Goal: Information Seeking & Learning: Learn about a topic

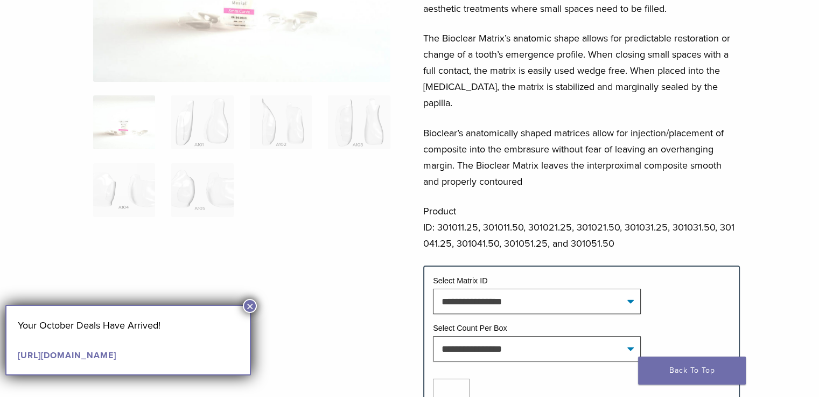
scroll to position [215, 0]
click at [250, 306] on button "×" at bounding box center [250, 306] width 14 height 14
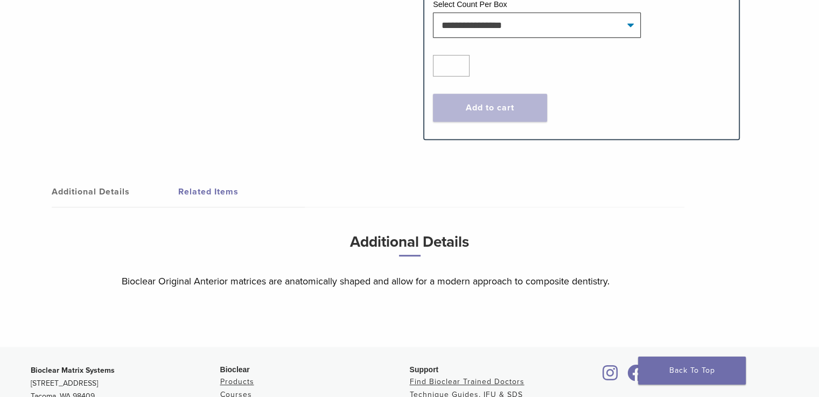
scroll to position [592, 0]
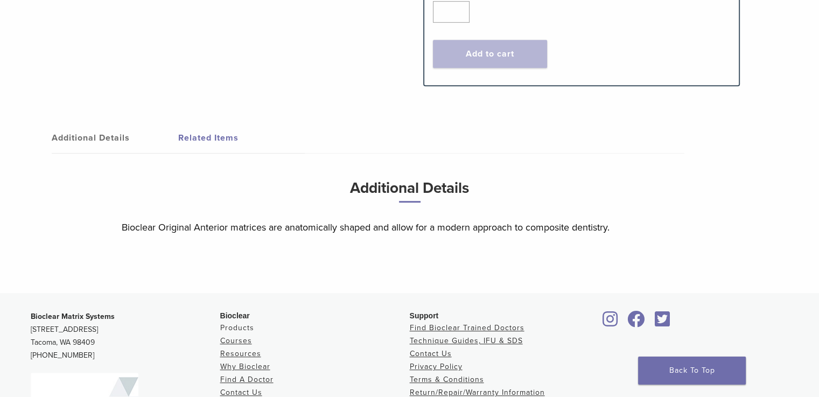
click at [235, 323] on link "Products" at bounding box center [237, 327] width 34 height 9
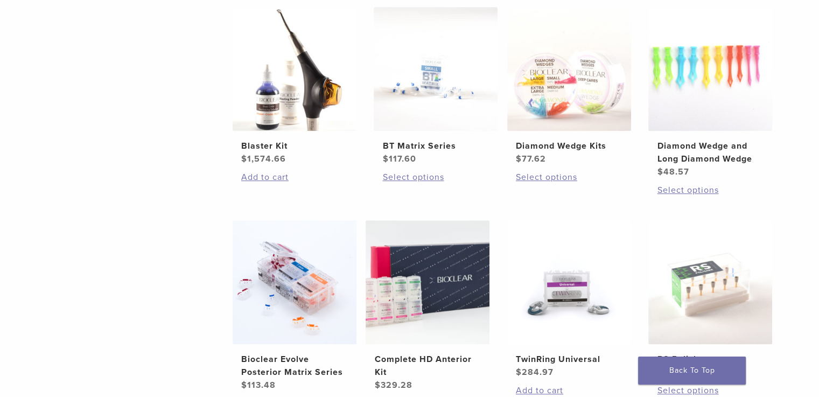
scroll to position [700, 0]
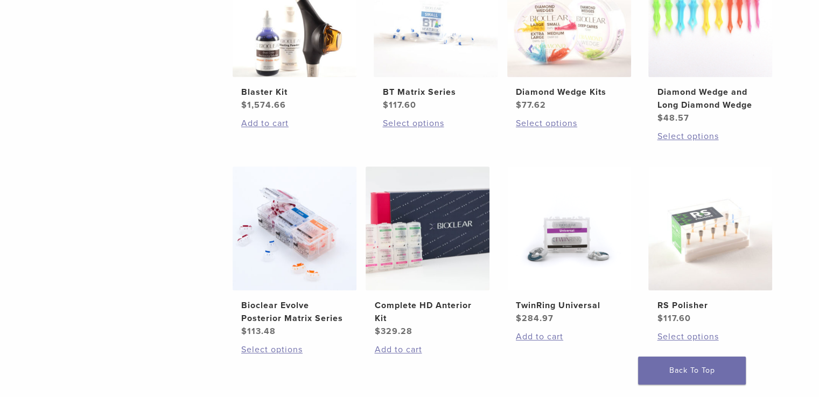
click at [791, 355] on ul "Evolve All-in-One Kit $ 745.16 Add to cart Black Triangle (BT) Kit $ 470.40 Add…" at bounding box center [506, 59] width 581 height 639
click at [271, 311] on h2 "Bioclear Evolve Posterior Matrix Series" at bounding box center [294, 312] width 107 height 26
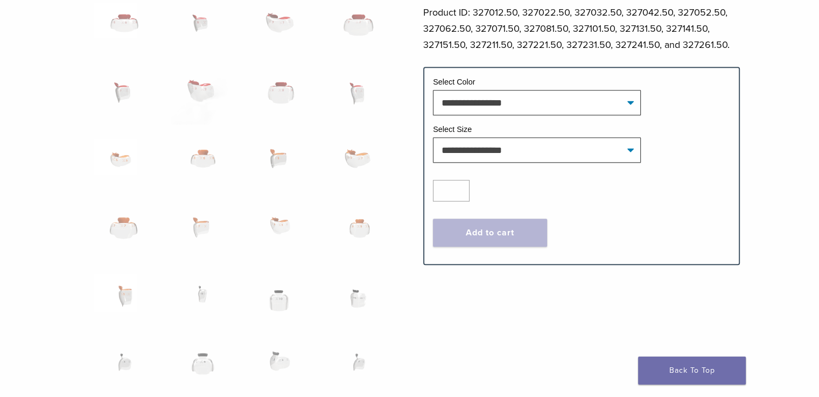
scroll to position [700, 0]
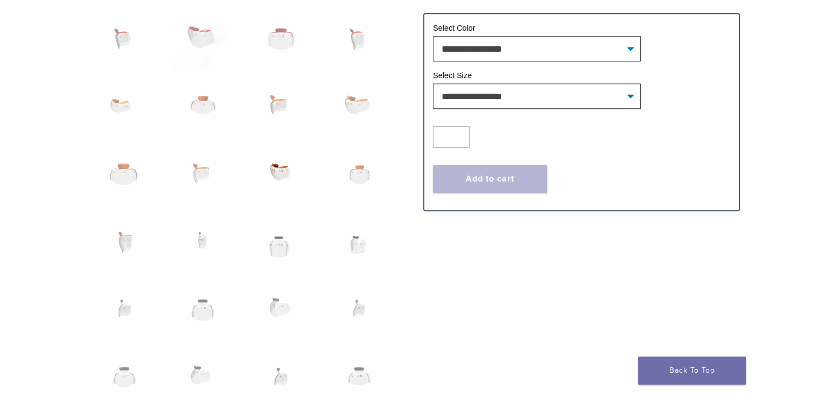
click at [282, 172] on img at bounding box center [281, 179] width 62 height 54
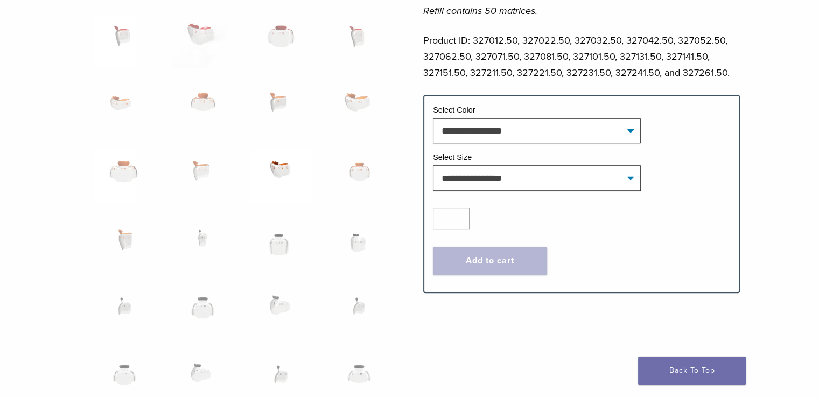
scroll to position [615, 0]
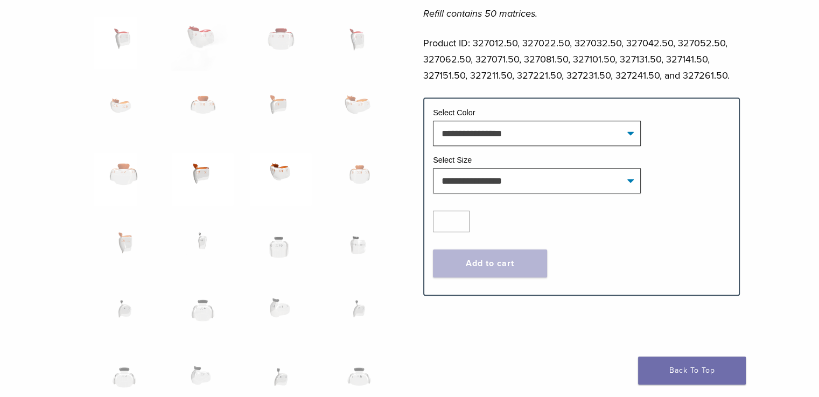
click at [194, 177] on img at bounding box center [202, 179] width 62 height 54
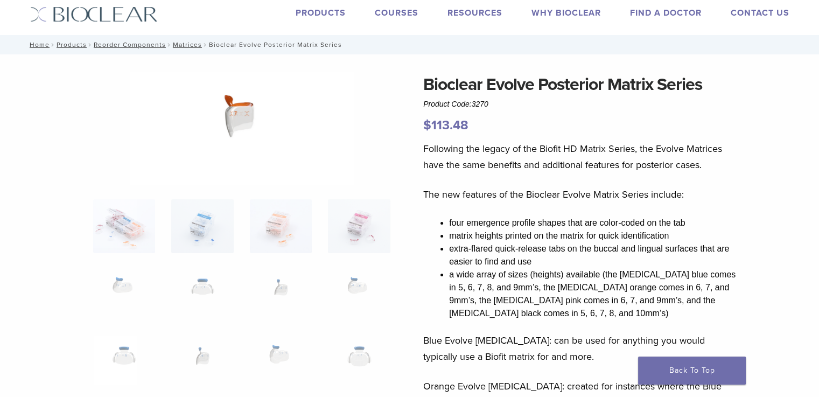
scroll to position [0, 0]
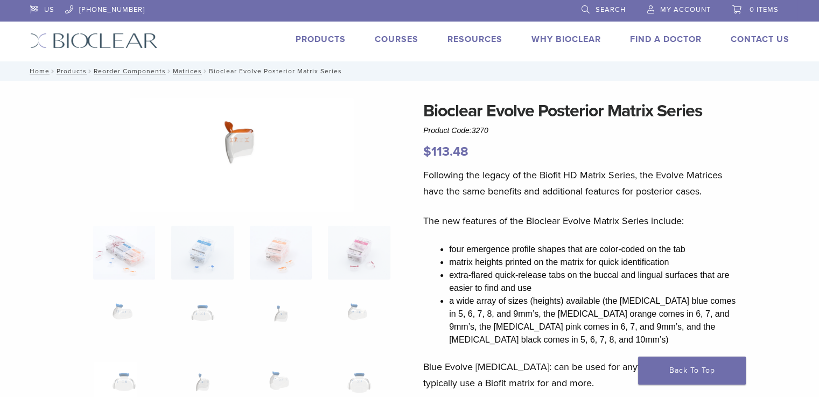
click at [395, 40] on link "Courses" at bounding box center [397, 39] width 44 height 11
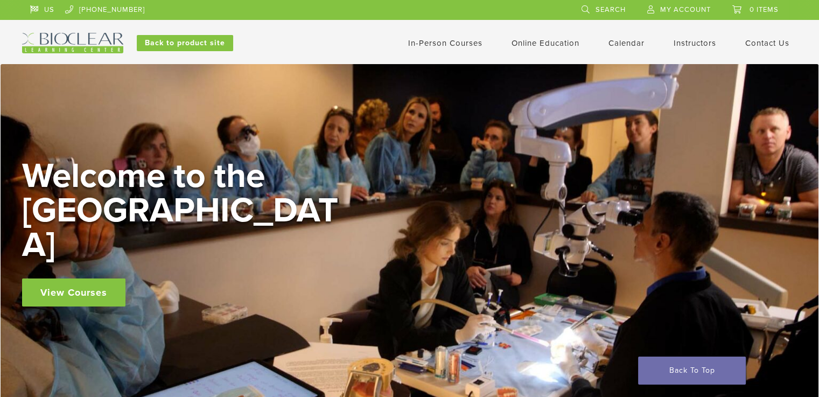
click at [621, 41] on link "Calendar" at bounding box center [626, 43] width 36 height 10
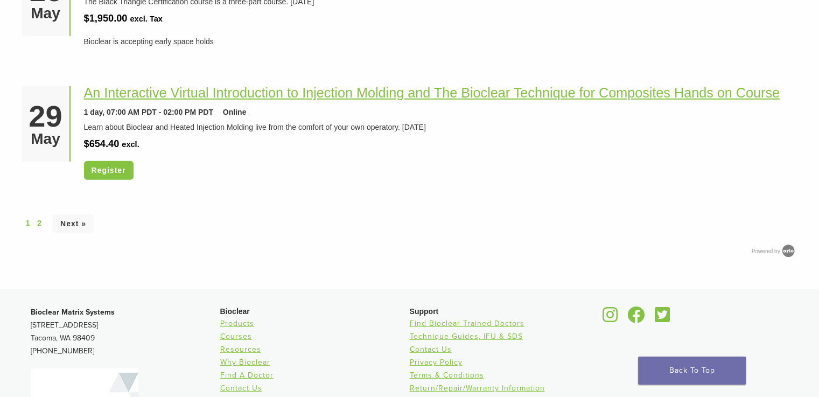
scroll to position [3215, 0]
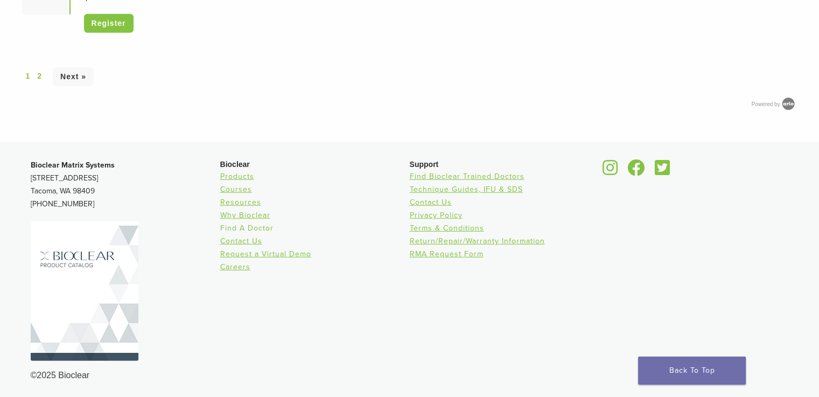
click at [235, 226] on link "Find A Doctor" at bounding box center [246, 227] width 53 height 9
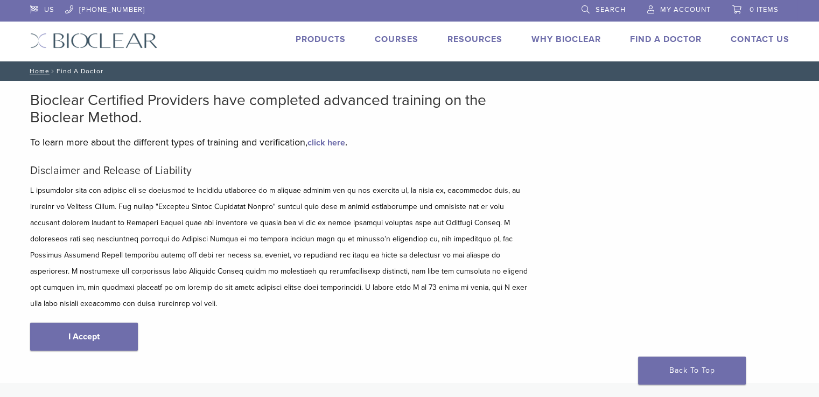
scroll to position [54, 0]
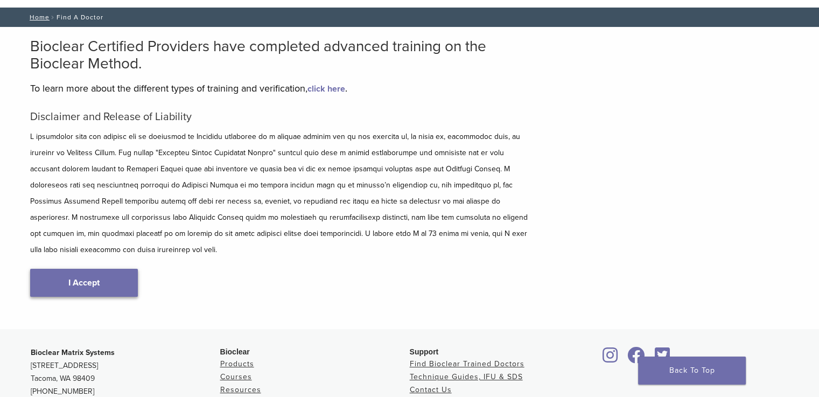
click at [93, 269] on link "I Accept" at bounding box center [84, 283] width 108 height 28
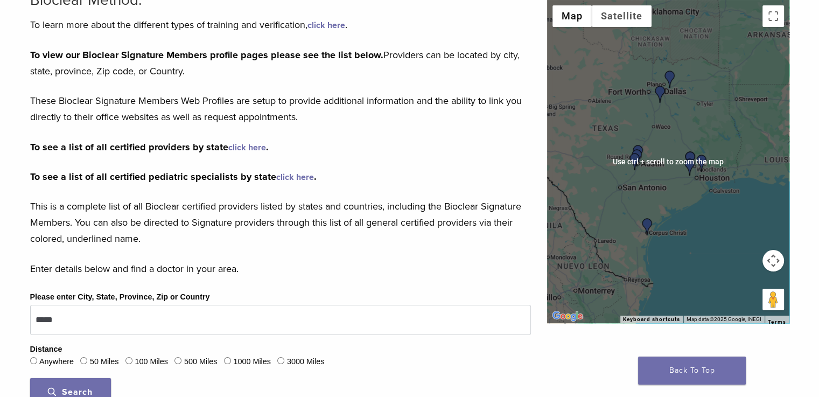
scroll to position [54, 0]
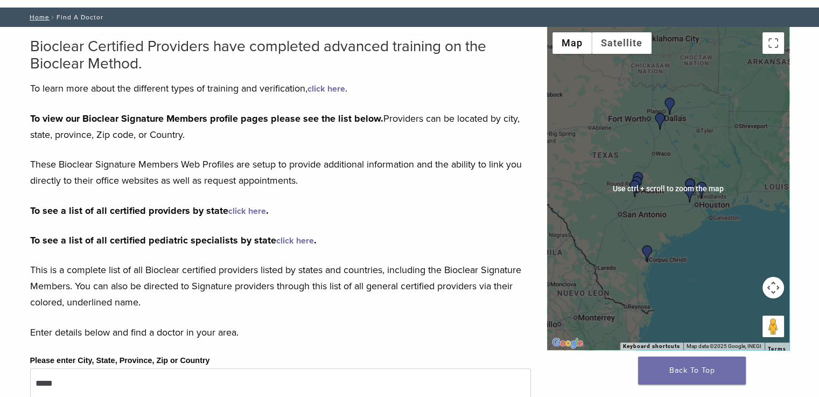
click at [423, 212] on p "To see a list of all certified providers by state click here ." at bounding box center [280, 210] width 501 height 16
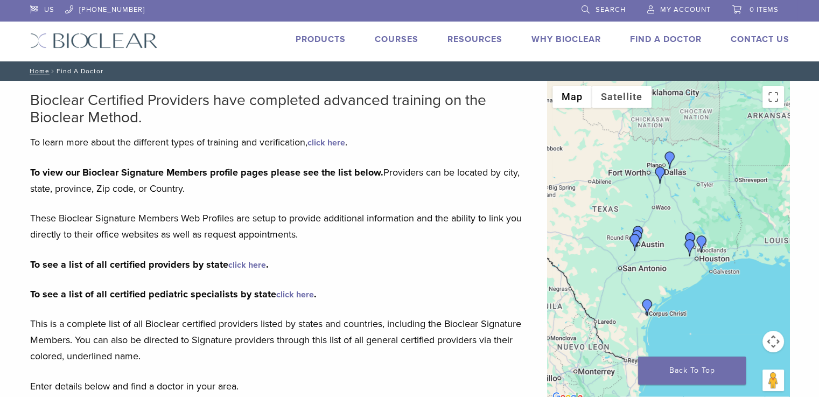
scroll to position [0, 0]
click at [546, 39] on link "Why Bioclear" at bounding box center [565, 39] width 69 height 11
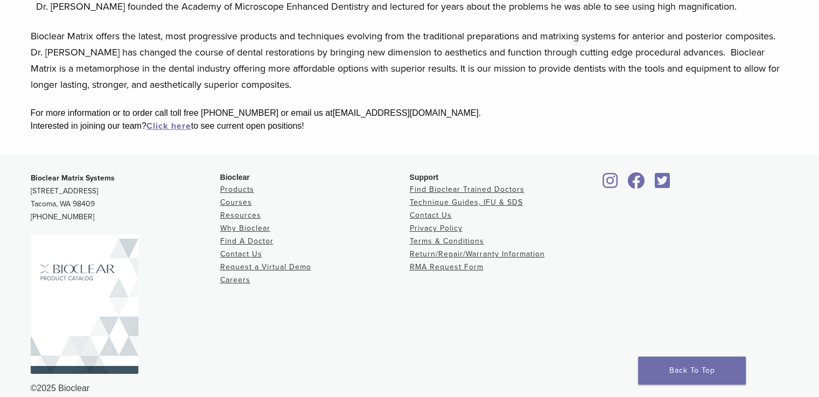
scroll to position [305, 0]
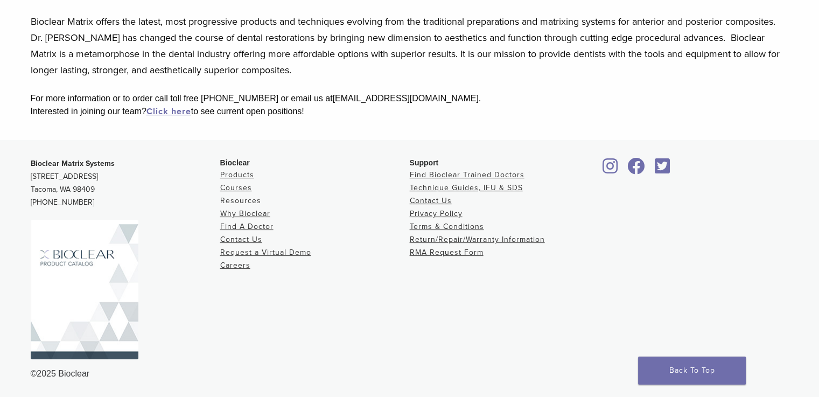
click at [242, 198] on link "Resources" at bounding box center [240, 200] width 41 height 9
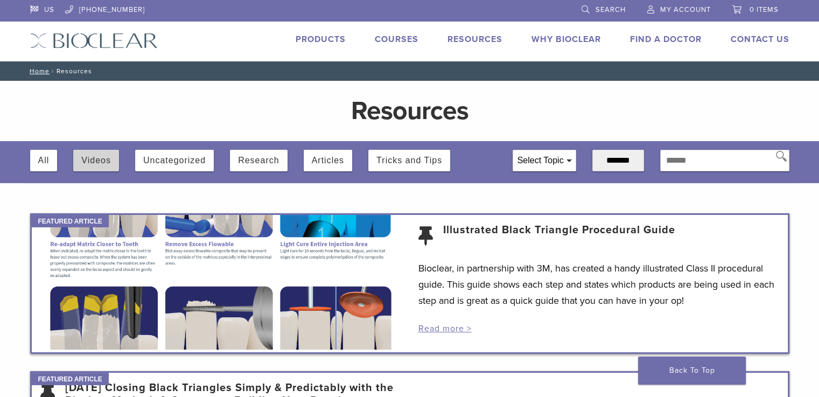
click at [80, 157] on div "Videos" at bounding box center [96, 161] width 46 height 22
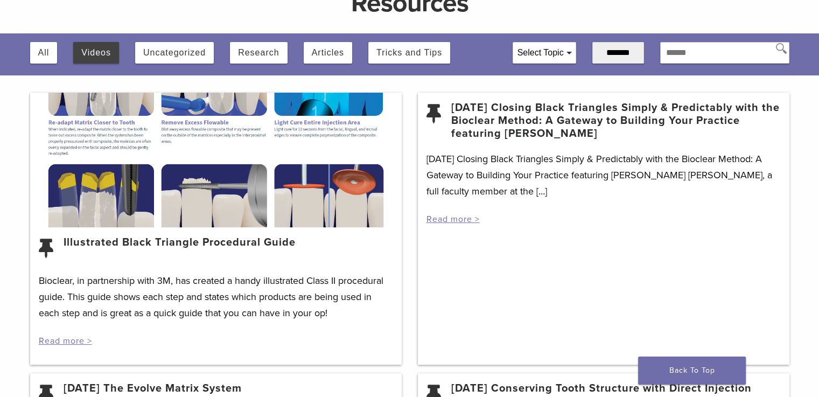
scroll to position [54, 0]
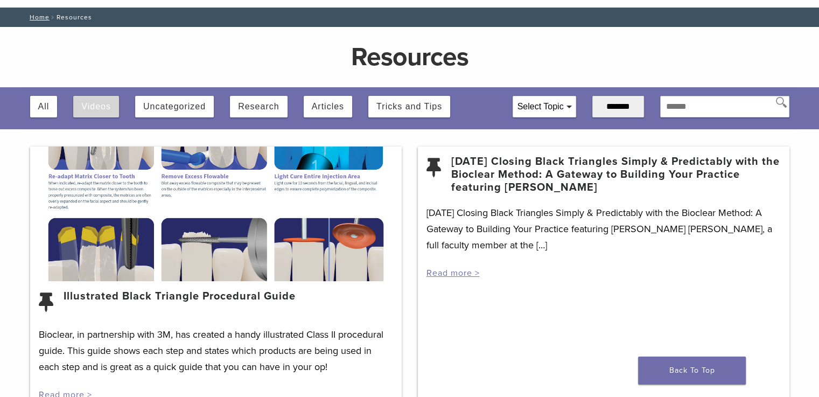
click at [93, 106] on button "Videos" at bounding box center [96, 107] width 30 height 22
click at [98, 109] on button "Videos" at bounding box center [96, 107] width 30 height 22
